Goal: Navigation & Orientation: Find specific page/section

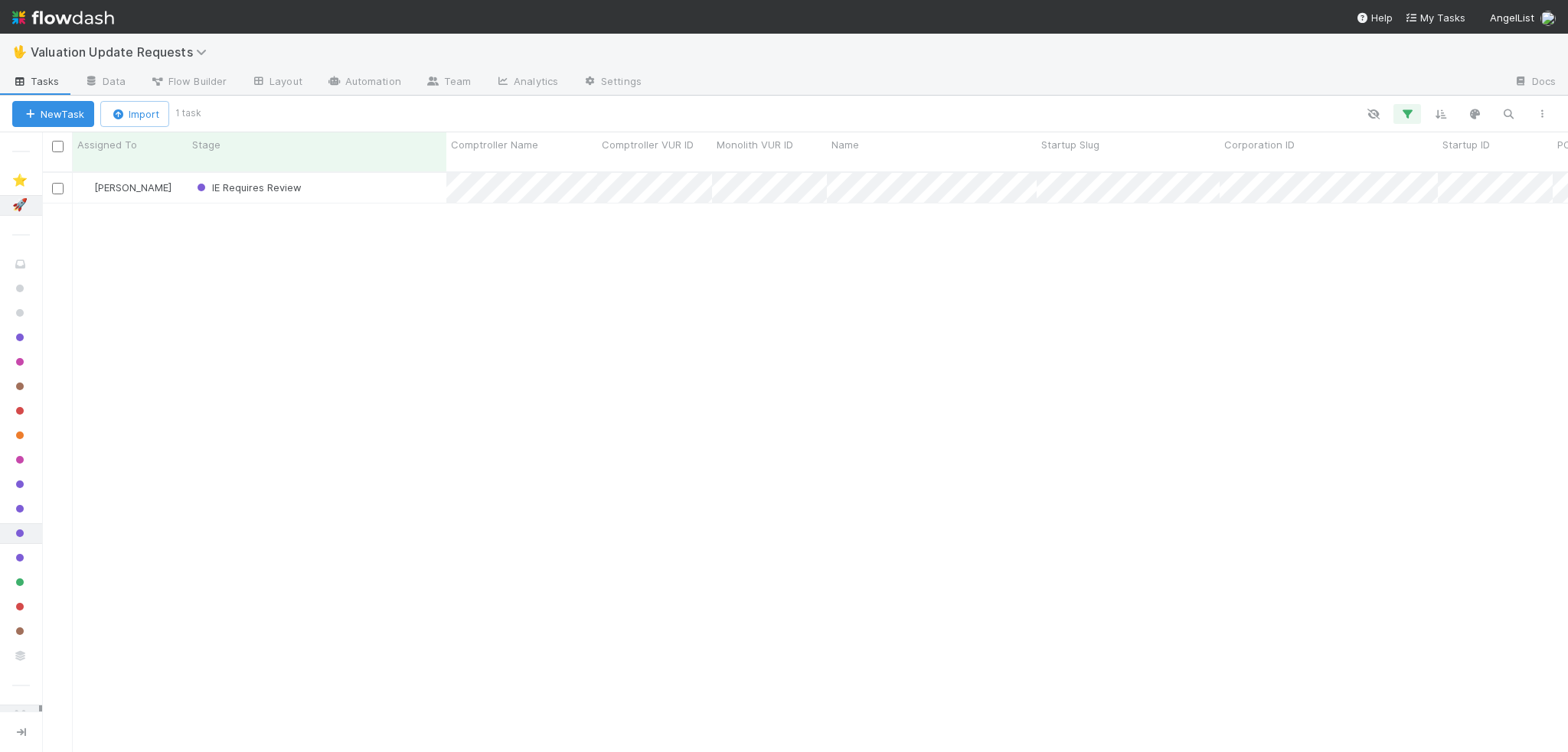
scroll to position [582, 1514]
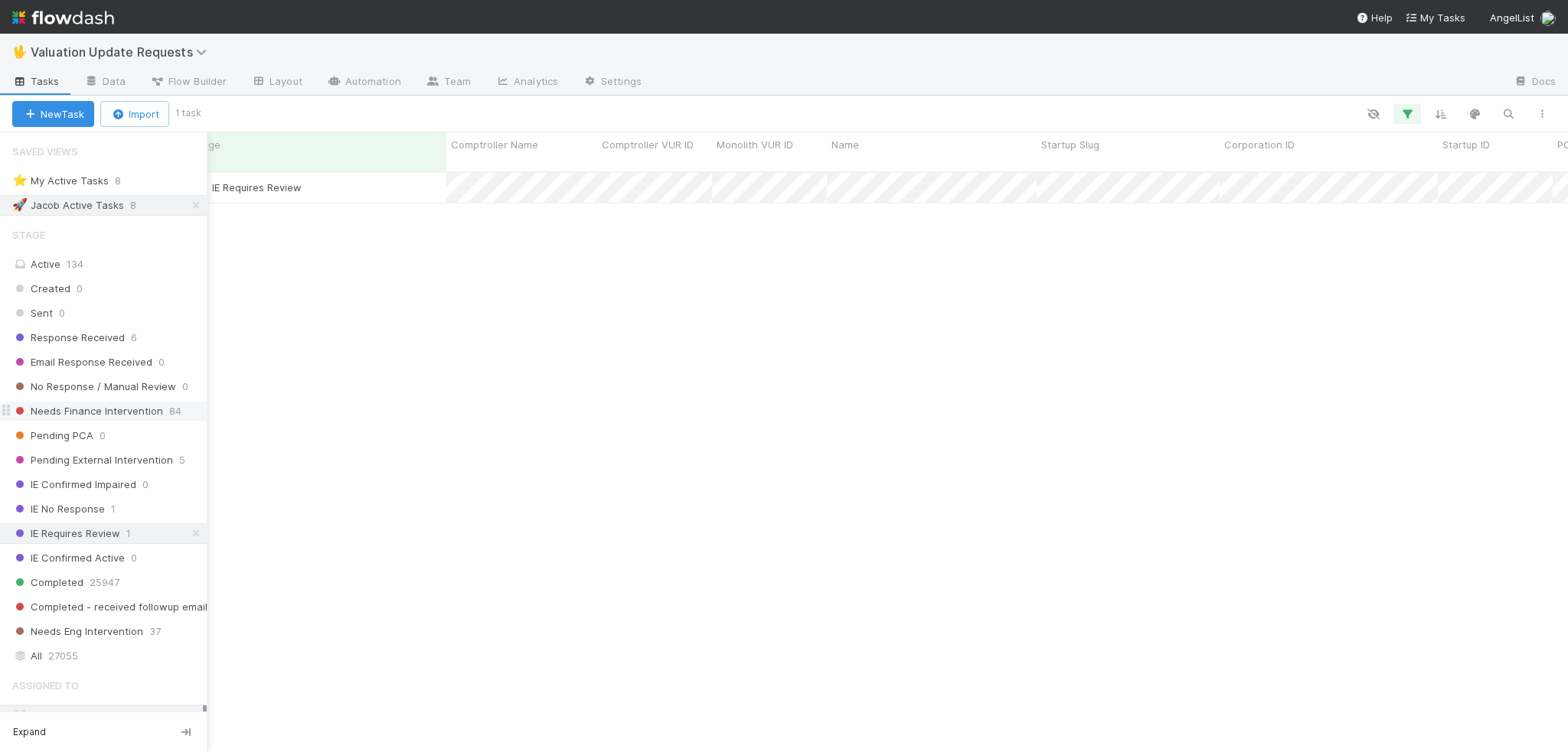
click at [70, 402] on span "Needs Finance Intervention" at bounding box center [88, 411] width 151 height 19
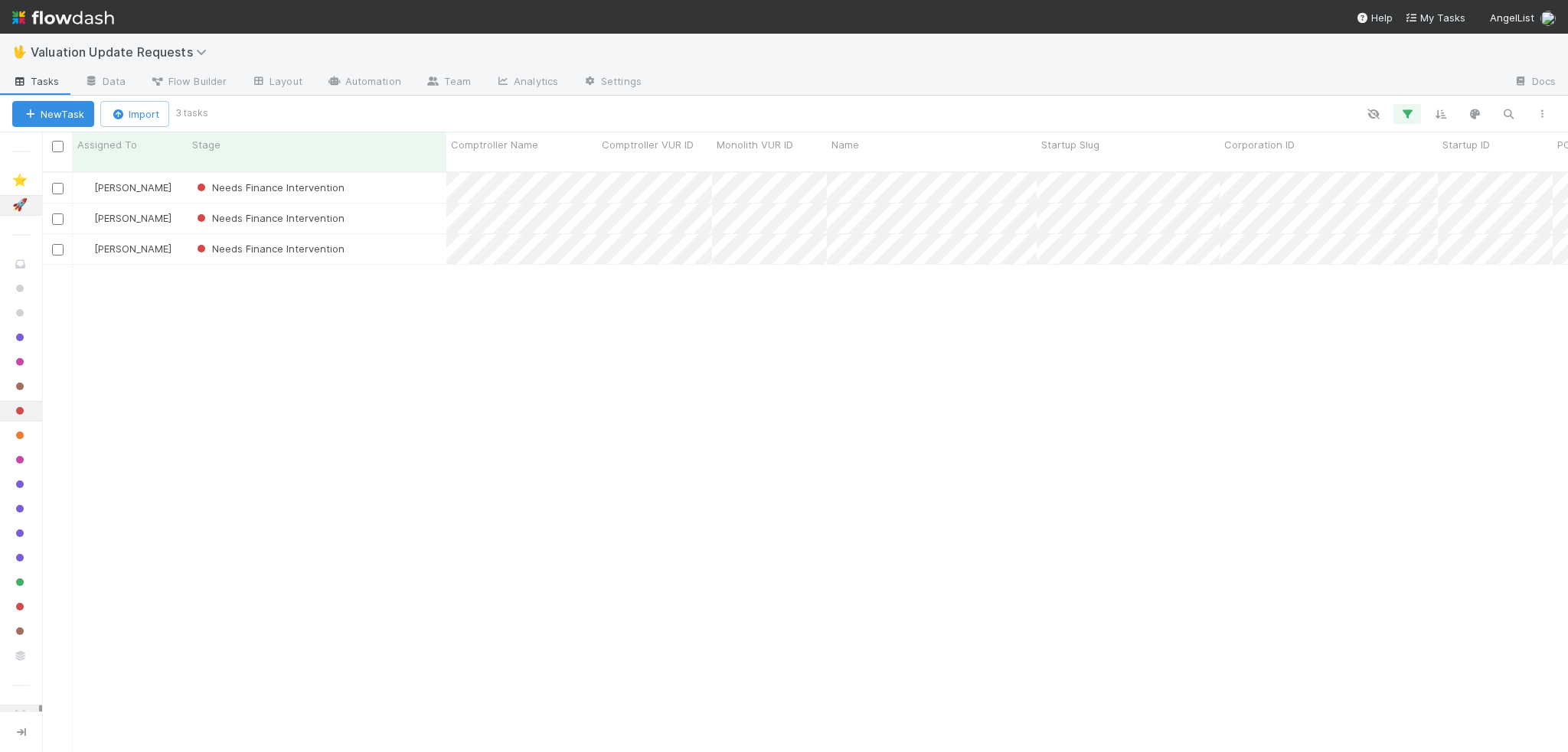
scroll to position [582, 1514]
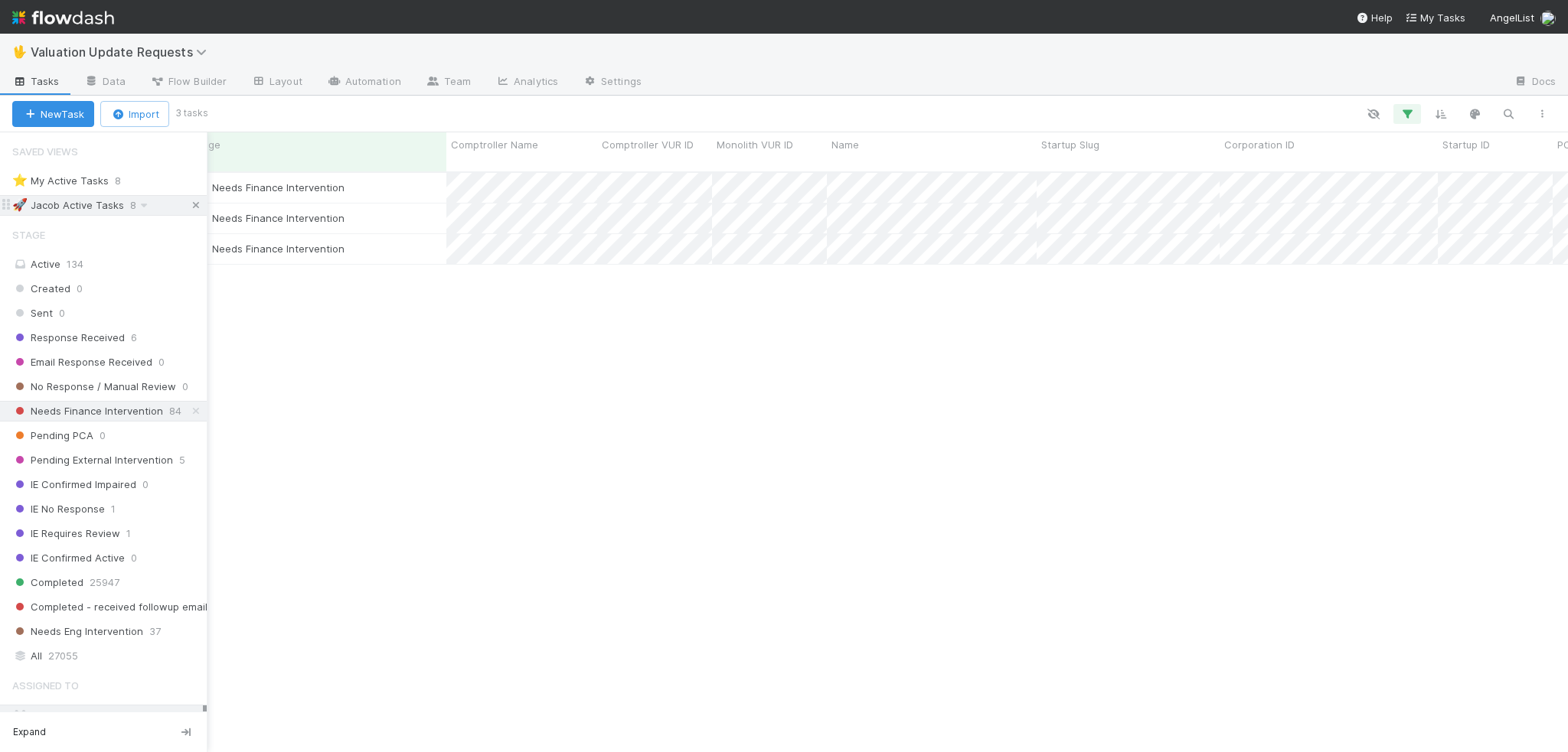
click at [188, 200] on icon at bounding box center [195, 205] width 15 height 10
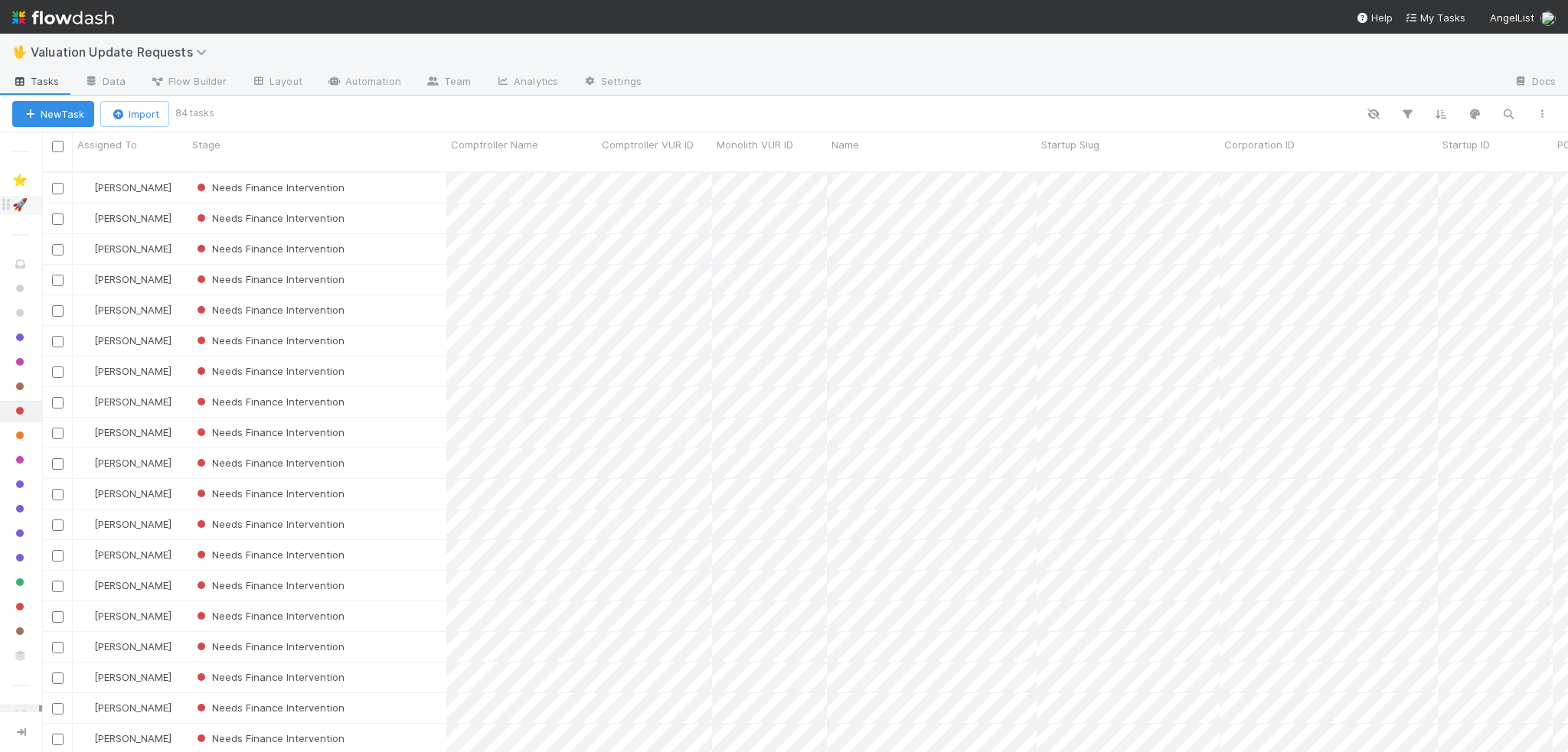
scroll to position [582, 1514]
